Goal: Check status: Check status

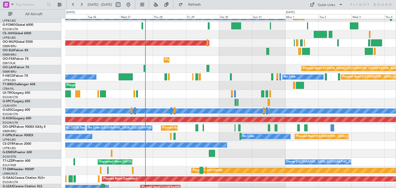
scroll to position [22, 0]
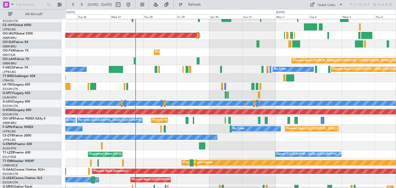
click at [176, 90] on div at bounding box center [230, 86] width 331 height 9
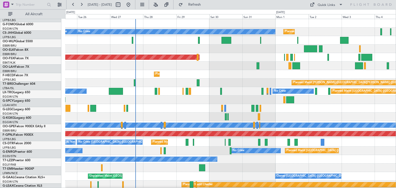
scroll to position [0, 0]
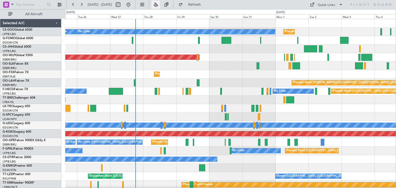
click at [160, 5] on button at bounding box center [156, 5] width 8 height 8
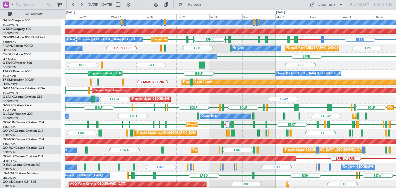
scroll to position [102, 0]
click at [206, 3] on span "Refresh" at bounding box center [195, 5] width 22 height 4
click at [206, 4] on span "Refresh" at bounding box center [195, 5] width 22 height 4
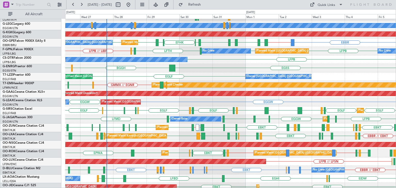
click at [188, 72] on div "EGLF Unplanned Maint [GEOGRAPHIC_DATA] ([GEOGRAPHIC_DATA]) Owner London ([GEOGR…" at bounding box center [230, 76] width 331 height 9
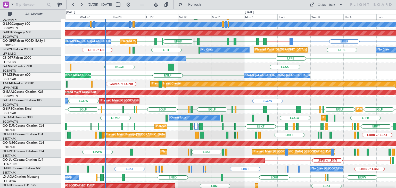
scroll to position [101, 0]
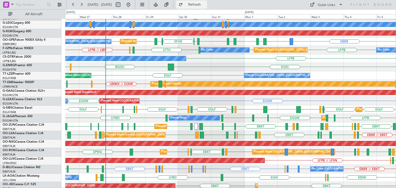
click at [206, 6] on span "Refresh" at bounding box center [195, 5] width 22 height 4
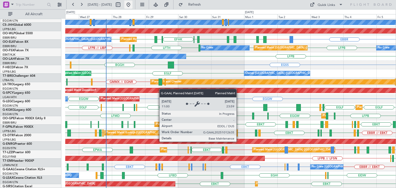
scroll to position [103, 0]
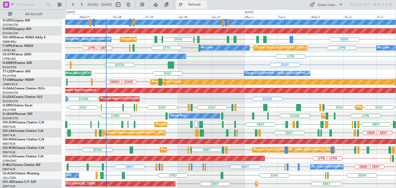
click at [203, 5] on span "Refresh" at bounding box center [195, 5] width 22 height 4
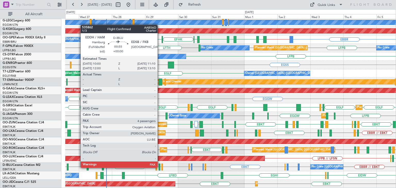
click at [160, 167] on div at bounding box center [160, 167] width 2 height 7
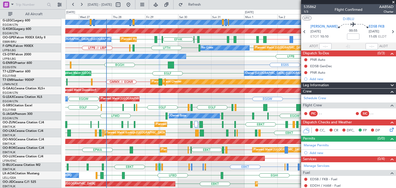
click at [393, 2] on span at bounding box center [393, 2] width 5 height 5
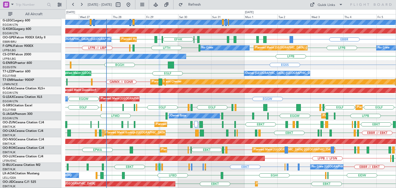
type input "0"
click at [202, 7] on button "Refresh" at bounding box center [191, 5] width 31 height 8
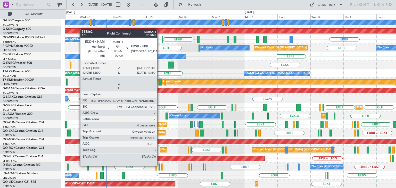
click at [160, 166] on div at bounding box center [160, 167] width 2 height 7
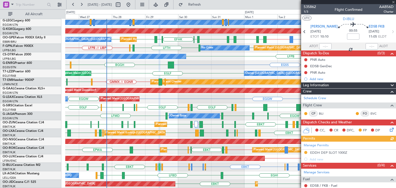
scroll to position [87, 0]
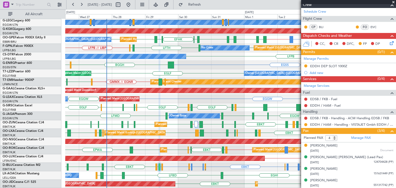
click at [393, 2] on span at bounding box center [393, 2] width 5 height 5
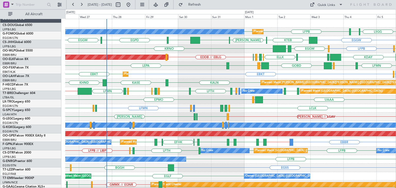
scroll to position [0, 0]
